Goal: Information Seeking & Learning: Learn about a topic

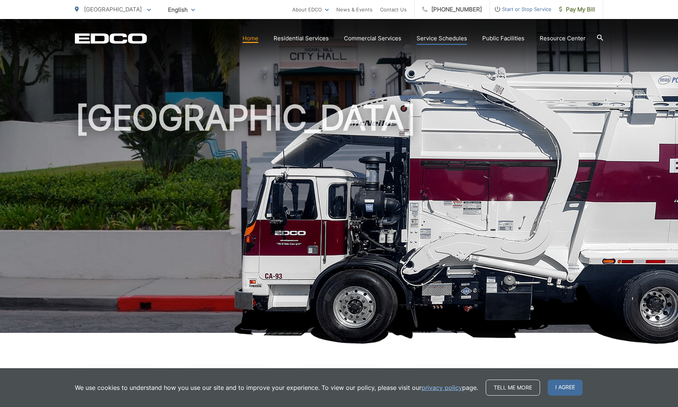
click at [432, 38] on link "Service Schedules" at bounding box center [441, 38] width 51 height 9
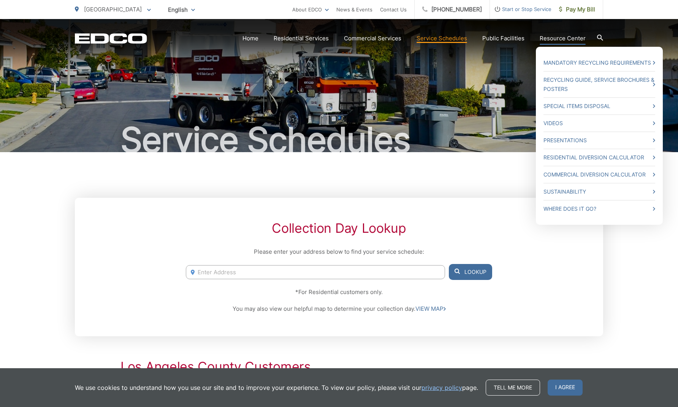
click at [561, 38] on link "Resource Center" at bounding box center [563, 38] width 46 height 9
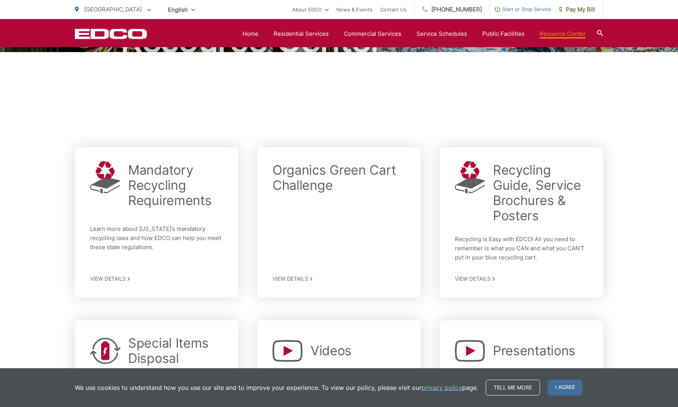
scroll to position [97, 0]
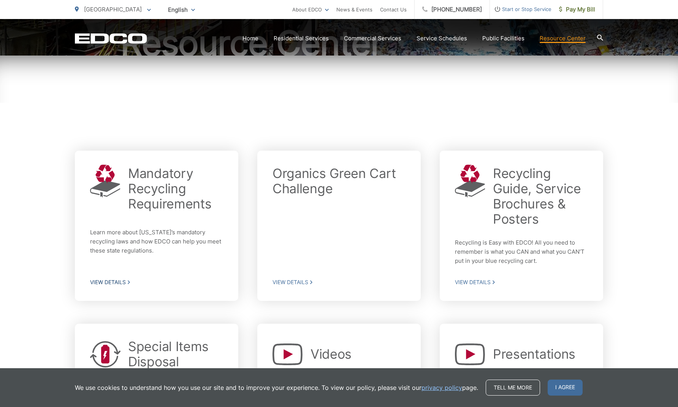
click at [122, 282] on span "View Details" at bounding box center [156, 282] width 133 height 7
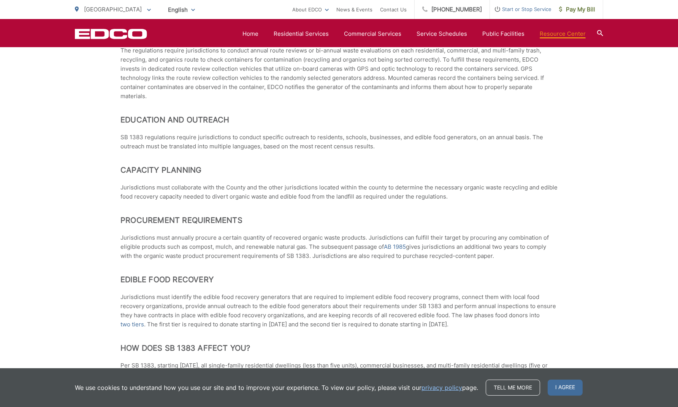
scroll to position [452, 0]
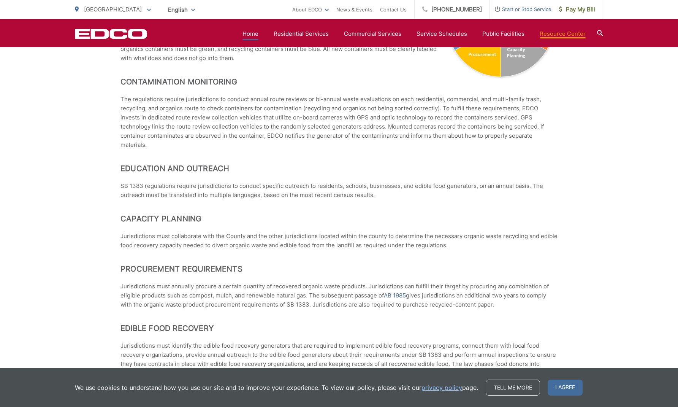
click at [258, 33] on link "Home" at bounding box center [250, 33] width 16 height 9
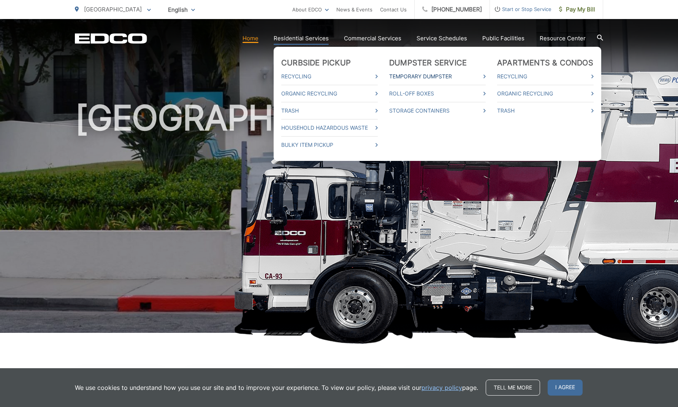
click at [486, 76] on link "Temporary Dumpster" at bounding box center [437, 76] width 97 height 9
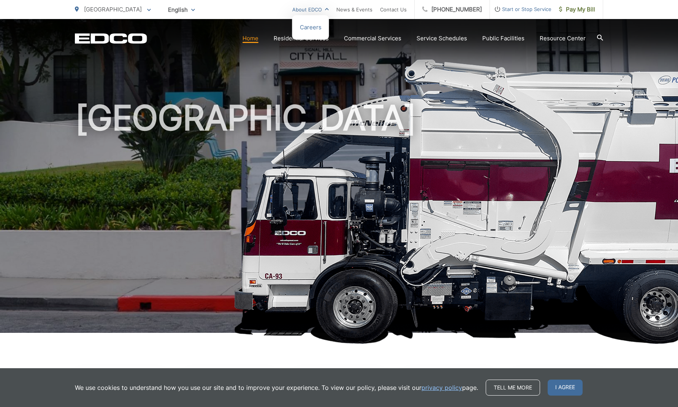
scroll to position [2, 0]
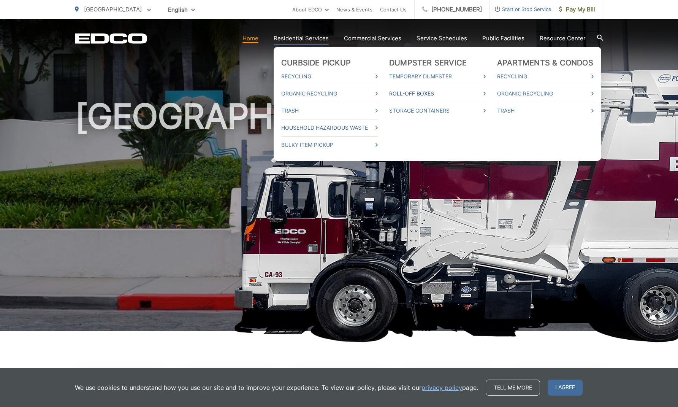
click at [428, 94] on link "Roll-Off Boxes" at bounding box center [437, 93] width 97 height 9
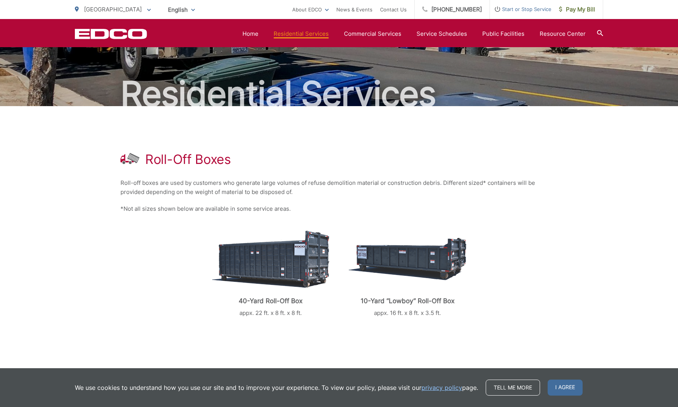
scroll to position [45, 0]
